Goal: Book appointment/travel/reservation

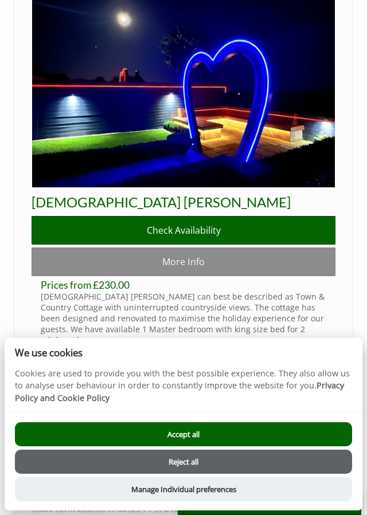
scroll to position [501, 0]
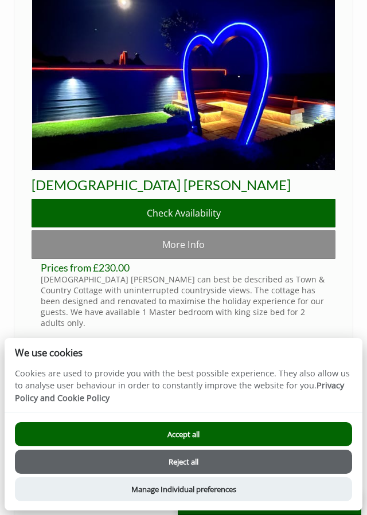
click at [219, 446] on button "Accept all" at bounding box center [183, 434] width 337 height 24
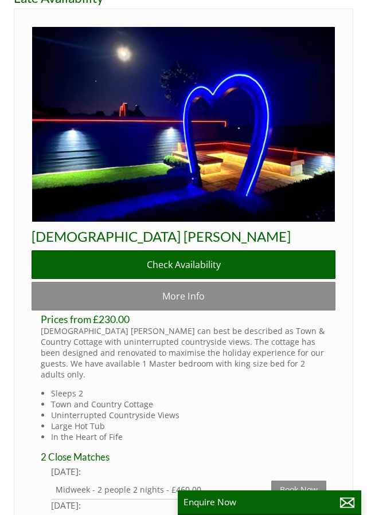
scroll to position [455, 0]
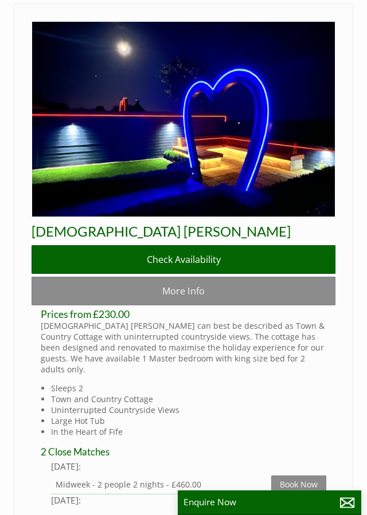
click at [214, 305] on link "More Info" at bounding box center [184, 291] width 304 height 29
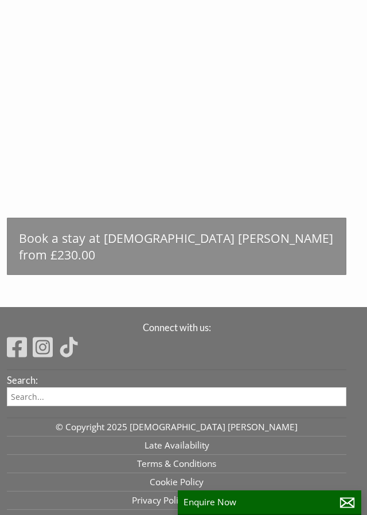
scroll to position [791, 0]
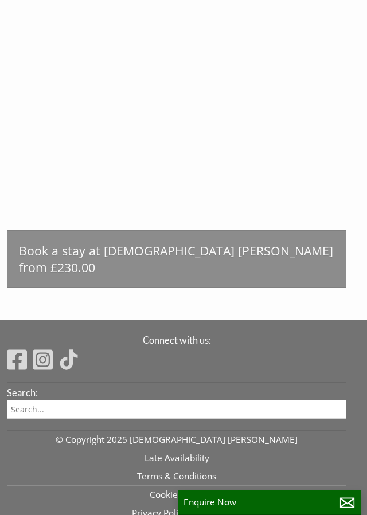
click at [170, 288] on link "Book a stay at [DEMOGRAPHIC_DATA] [PERSON_NAME] from £230.00" at bounding box center [176, 258] width 339 height 57
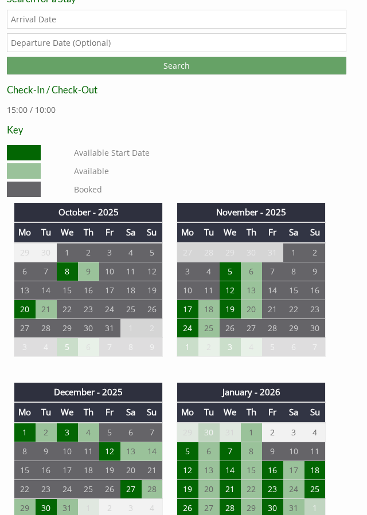
scroll to position [430, 0]
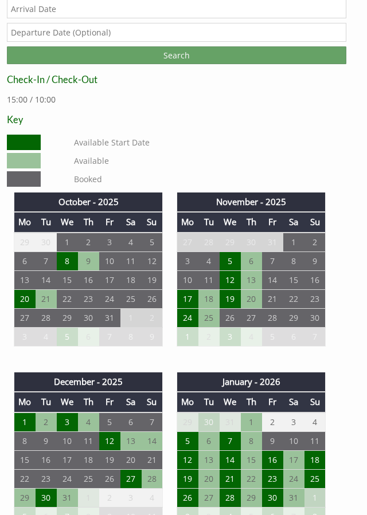
click at [66, 270] on td "8" at bounding box center [67, 261] width 21 height 19
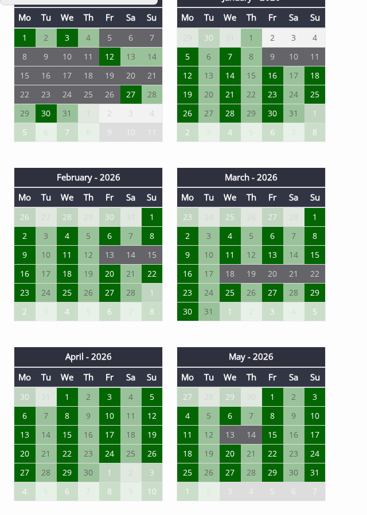
scroll to position [812, 0]
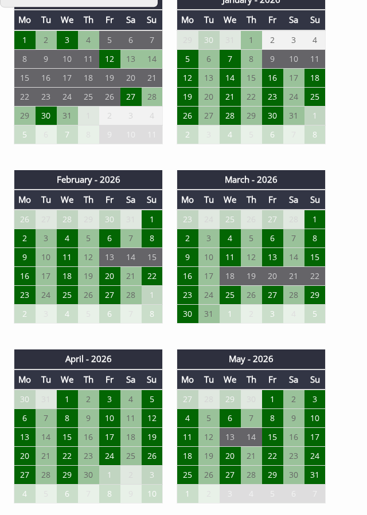
click at [234, 267] on td "11" at bounding box center [229, 257] width 21 height 19
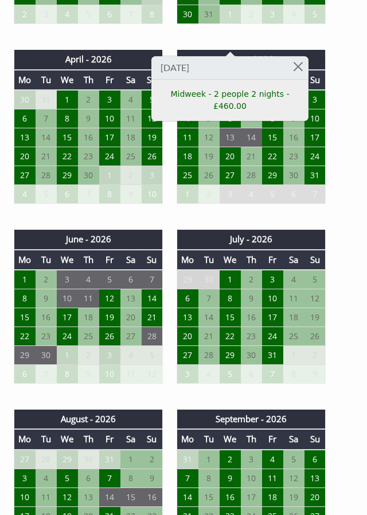
scroll to position [1113, 0]
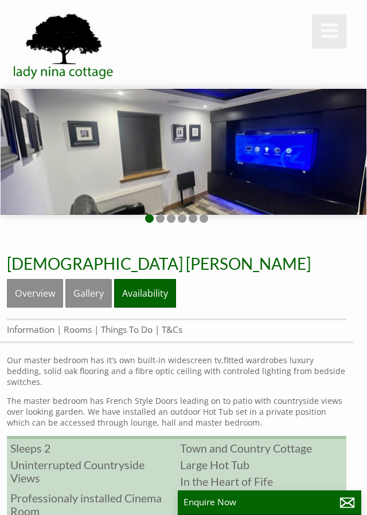
click at [41, 300] on link "Overview" at bounding box center [35, 293] width 56 height 29
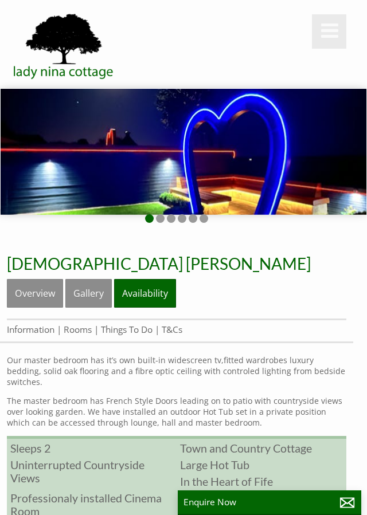
click at [99, 306] on link "Gallery" at bounding box center [88, 293] width 46 height 29
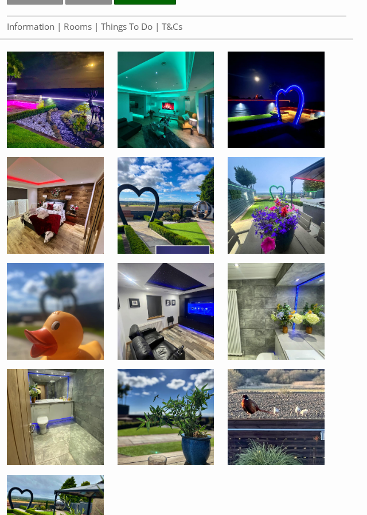
scroll to position [302, 0]
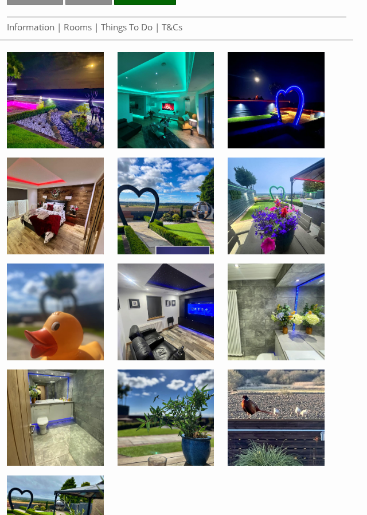
click at [61, 118] on img at bounding box center [55, 100] width 97 height 97
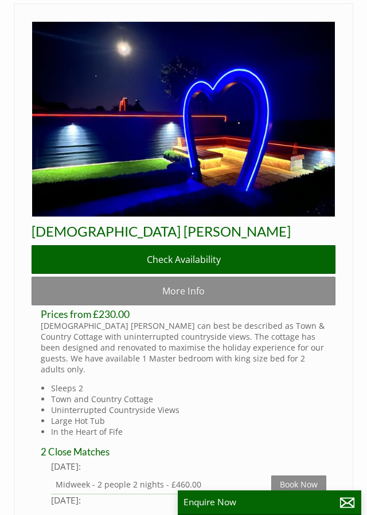
scroll to position [0, 10]
click at [364, 186] on div "© MapTiler © OpenStreetMap contributors Properties Late Availability [DEMOGRAPH…" at bounding box center [183, 189] width 367 height 792
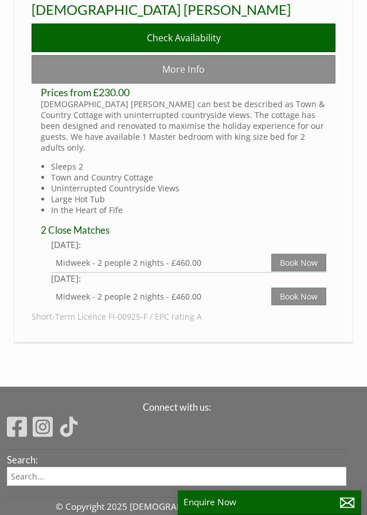
scroll to position [966, 0]
